Goal: Entertainment & Leisure: Browse casually

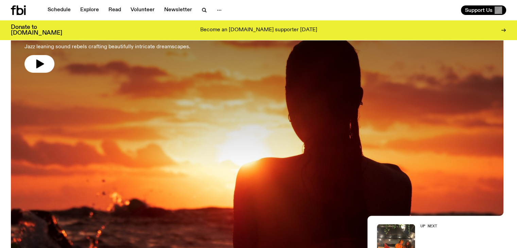
scroll to position [51, 0]
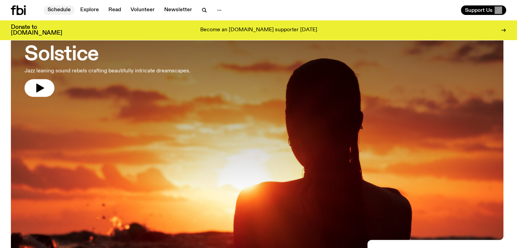
click at [61, 8] on link "Schedule" at bounding box center [59, 10] width 31 height 10
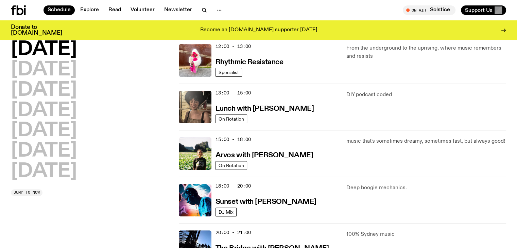
scroll to position [163, 0]
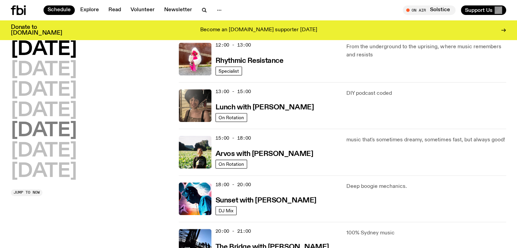
click at [59, 127] on h2 "[DATE]" at bounding box center [44, 130] width 66 height 19
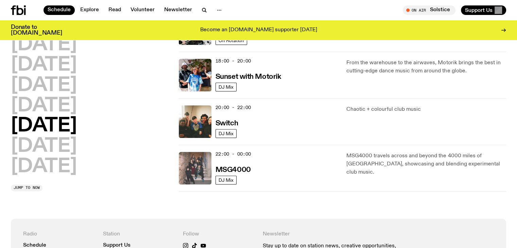
scroll to position [251, 0]
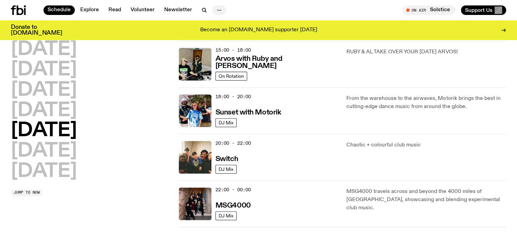
click at [215, 8] on icon "button" at bounding box center [219, 10] width 8 height 8
click at [212, 32] on link "Contact" at bounding box center [219, 36] width 34 height 10
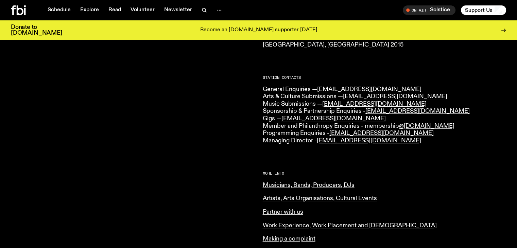
scroll to position [152, 0]
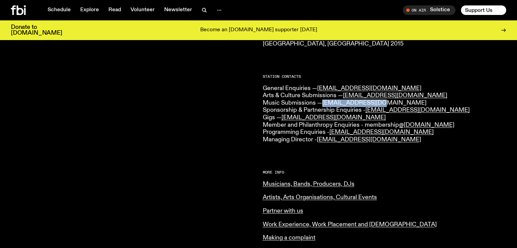
drag, startPoint x: 382, startPoint y: 102, endPoint x: 323, endPoint y: 101, distance: 59.2
click at [323, 101] on p "General Enquiries — [EMAIL_ADDRESS][DOMAIN_NAME] Arts & Culture Submissions — […" at bounding box center [385, 114] width 244 height 59
copy link "[EMAIL_ADDRESS][DOMAIN_NAME]"
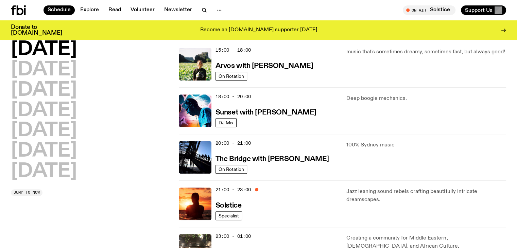
scroll to position [203, 0]
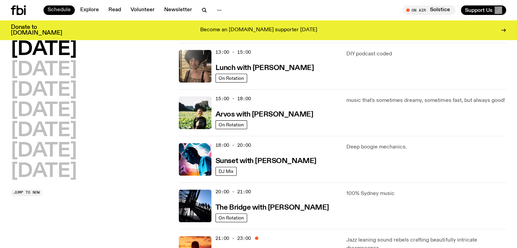
click at [59, 10] on link "Schedule" at bounding box center [59, 10] width 31 height 10
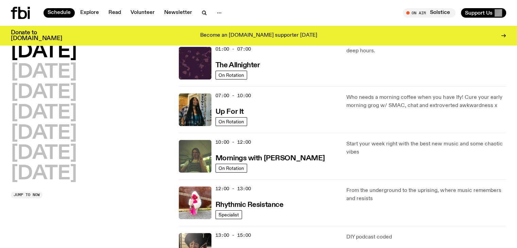
scroll to position [0, 0]
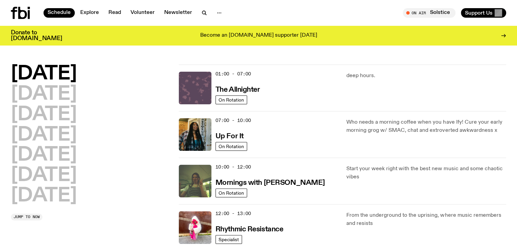
click at [199, 83] on img at bounding box center [195, 88] width 33 height 33
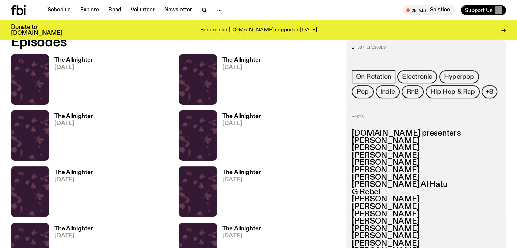
scroll to position [346, 0]
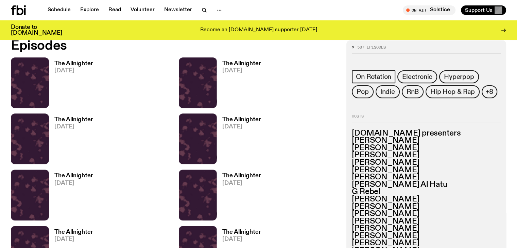
drag, startPoint x: 316, startPoint y: 96, endPoint x: 40, endPoint y: 89, distance: 276.8
click at [40, 89] on img at bounding box center [30, 82] width 38 height 51
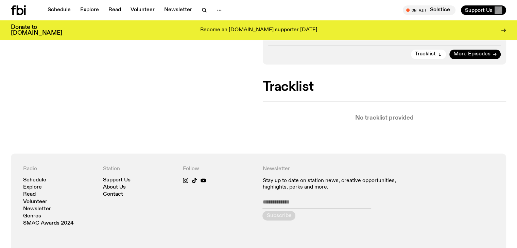
scroll to position [140, 0]
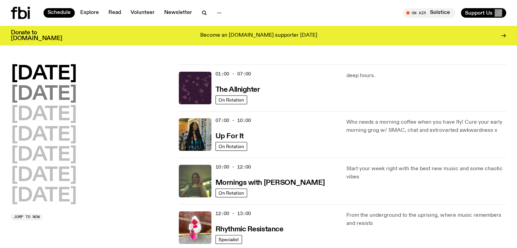
click at [47, 87] on h2 "[DATE]" at bounding box center [44, 94] width 66 height 19
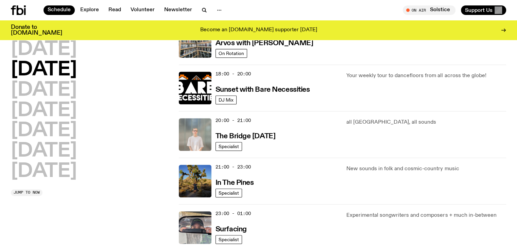
scroll to position [273, 0]
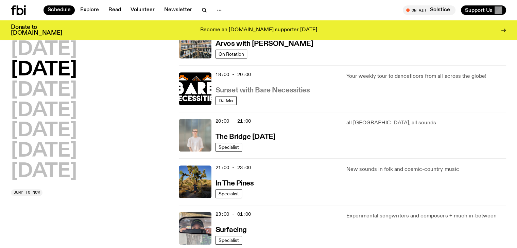
click at [283, 87] on h3 "Sunset with Bare Necessities" at bounding box center [263, 90] width 94 height 7
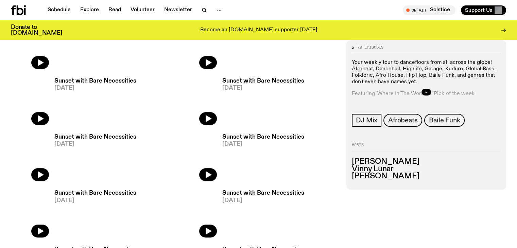
scroll to position [337, 0]
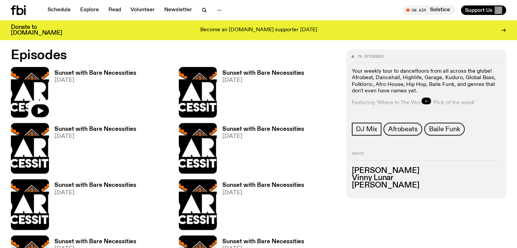
click at [40, 81] on img at bounding box center [30, 92] width 38 height 51
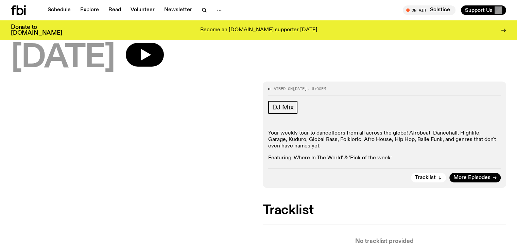
scroll to position [49, 0]
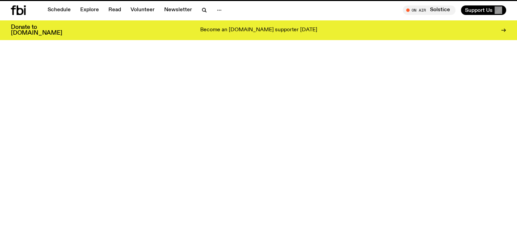
scroll to position [337, 0]
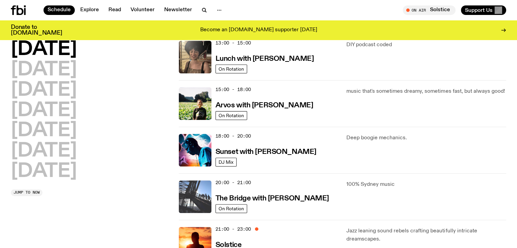
scroll to position [212, 0]
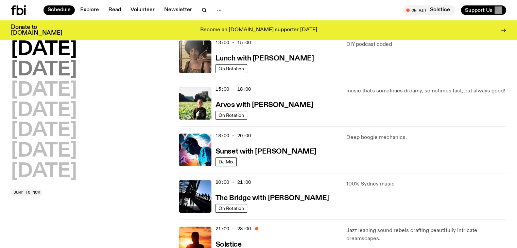
click at [26, 70] on h2 "[DATE]" at bounding box center [44, 70] width 66 height 19
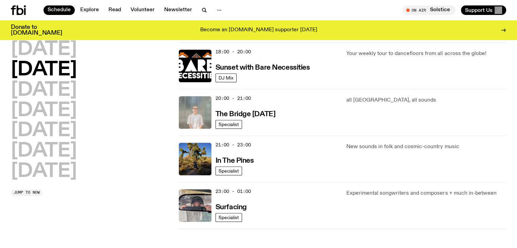
scroll to position [296, 0]
click at [56, 94] on h2 "[DATE]" at bounding box center [44, 90] width 66 height 19
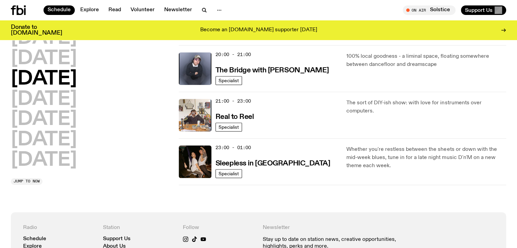
scroll to position [354, 0]
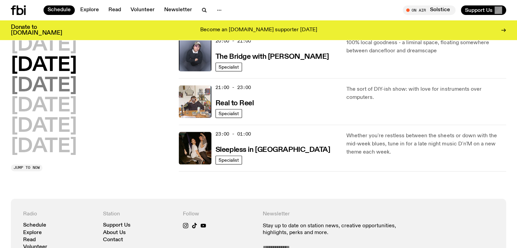
click at [49, 84] on h2 "[DATE]" at bounding box center [44, 85] width 66 height 19
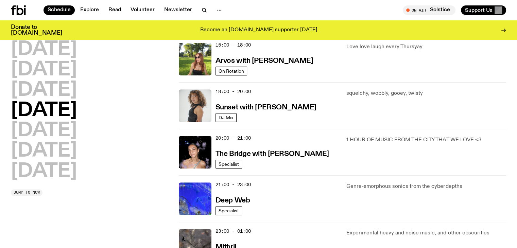
scroll to position [257, 0]
click at [58, 133] on h2 "[DATE]" at bounding box center [44, 130] width 66 height 19
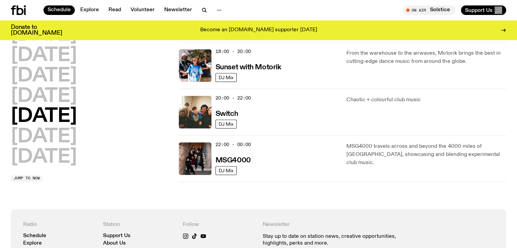
scroll to position [296, 0]
click at [64, 135] on h2 "[DATE]" at bounding box center [44, 136] width 66 height 19
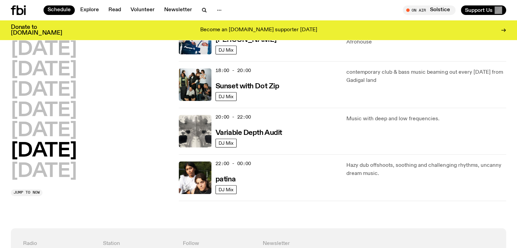
scroll to position [417, 0]
click at [42, 173] on h2 "[DATE]" at bounding box center [44, 171] width 66 height 19
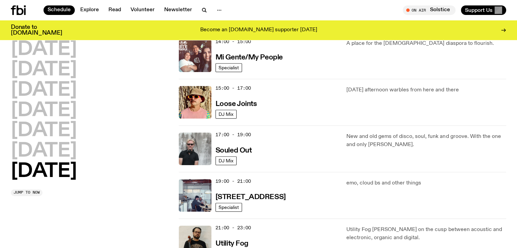
scroll to position [400, 0]
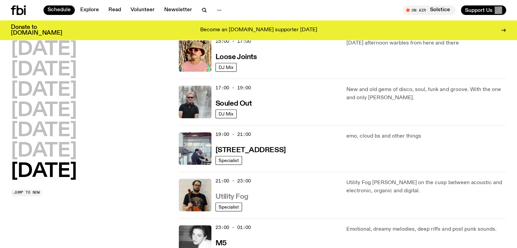
click at [222, 195] on h3 "Utility Fog" at bounding box center [232, 196] width 33 height 7
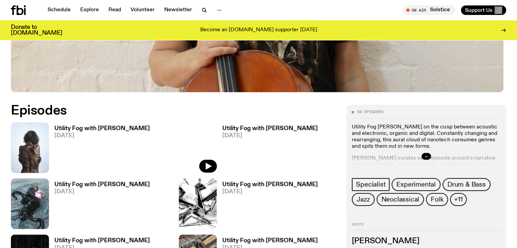
scroll to position [306, 0]
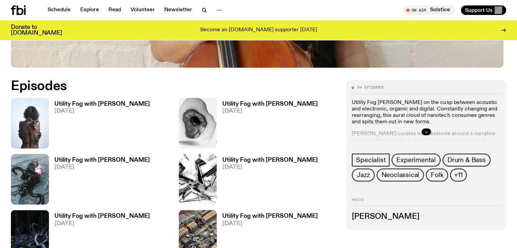
click at [78, 102] on h3 "Utility Fog with [PERSON_NAME]" at bounding box center [102, 104] width 96 height 6
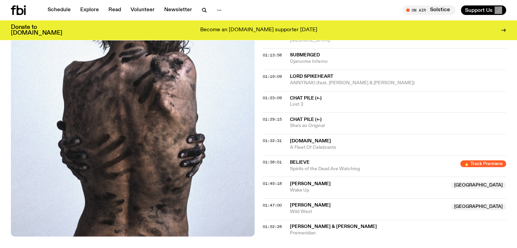
scroll to position [581, 0]
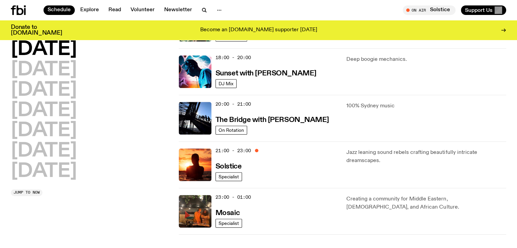
scroll to position [288, 0]
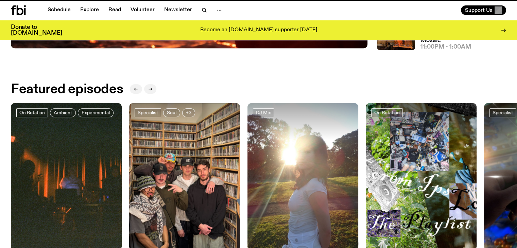
scroll to position [51, 0]
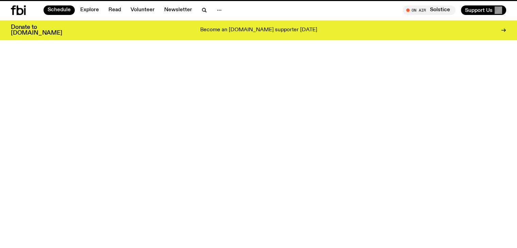
scroll to position [288, 0]
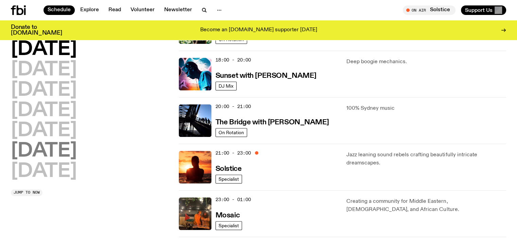
click at [54, 153] on h2 "[DATE]" at bounding box center [44, 151] width 66 height 19
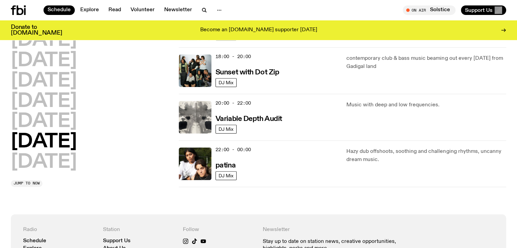
scroll to position [430, 0]
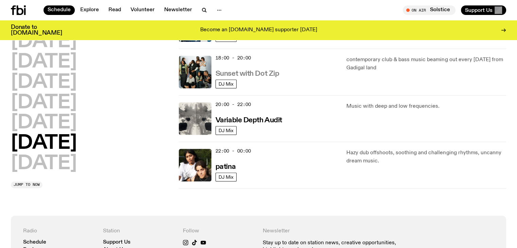
click at [253, 72] on h3 "Sunset with Dot Zip" at bounding box center [248, 73] width 64 height 7
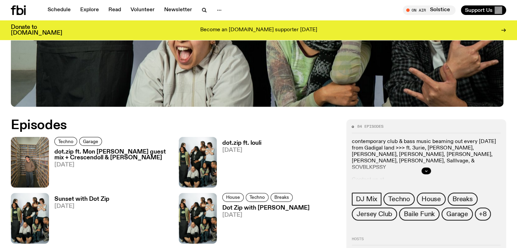
scroll to position [305, 0]
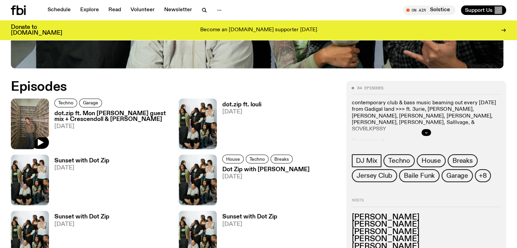
click at [35, 116] on img at bounding box center [30, 124] width 38 height 51
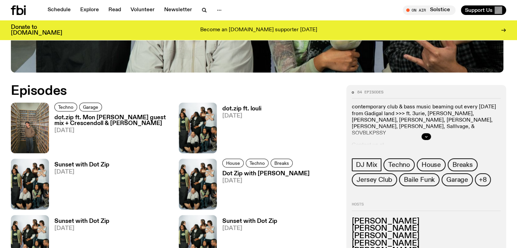
scroll to position [300, 0]
